Goal: Find specific page/section: Find specific page/section

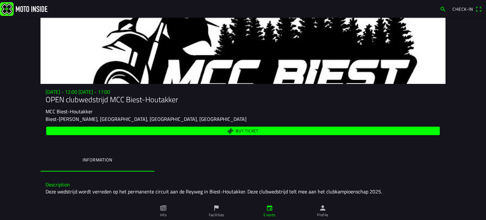
scroll to position [405, 0]
